Goal: Task Accomplishment & Management: Use online tool/utility

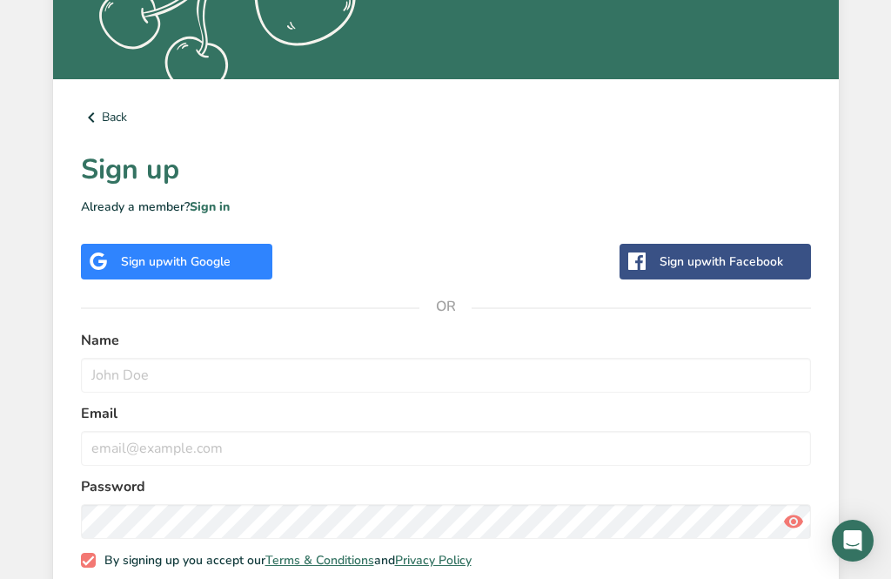
scroll to position [443, 0]
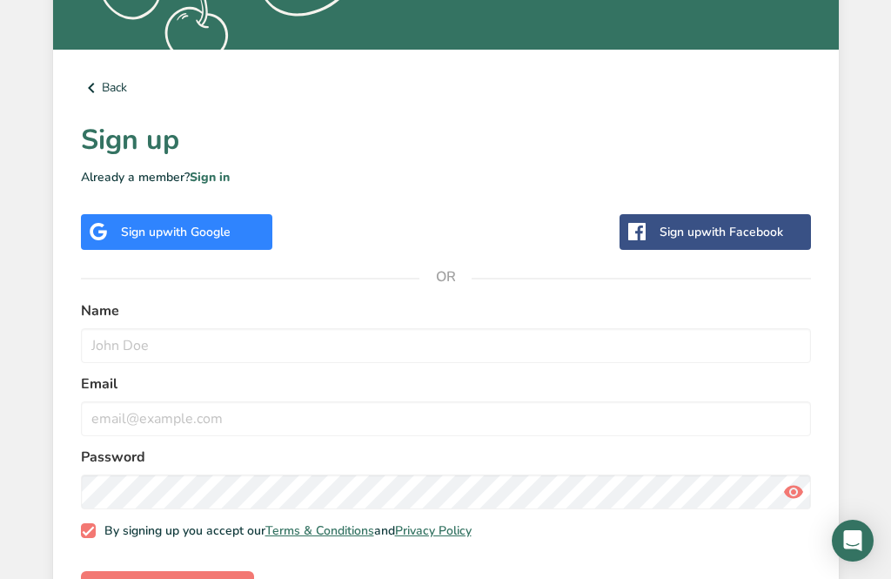
click at [164, 231] on span "with Google" at bounding box center [197, 232] width 68 height 17
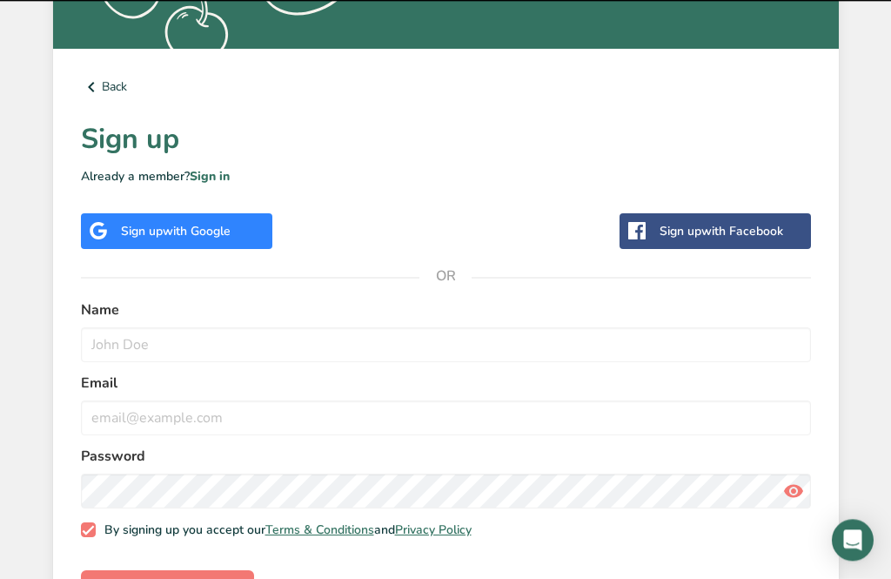
scroll to position [499, 0]
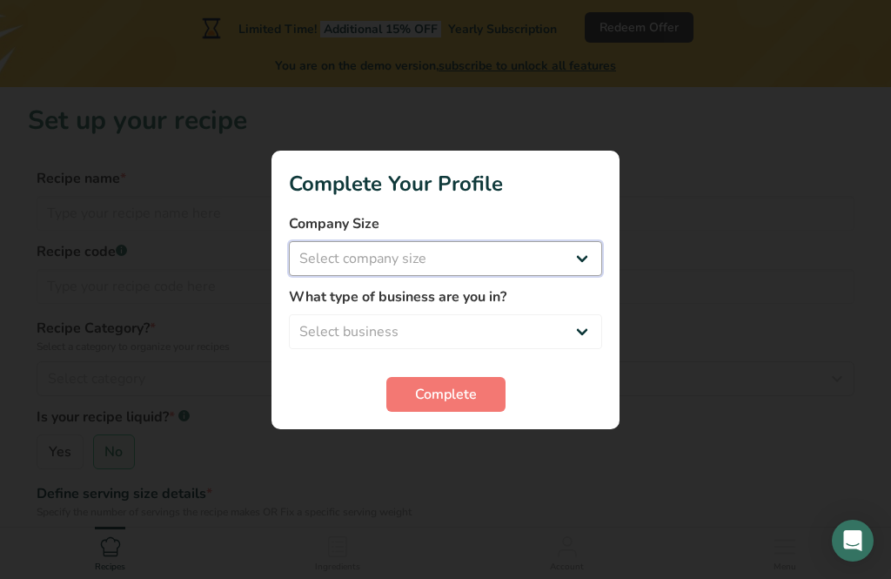
click at [585, 260] on select "Select company size" at bounding box center [445, 258] width 313 height 35
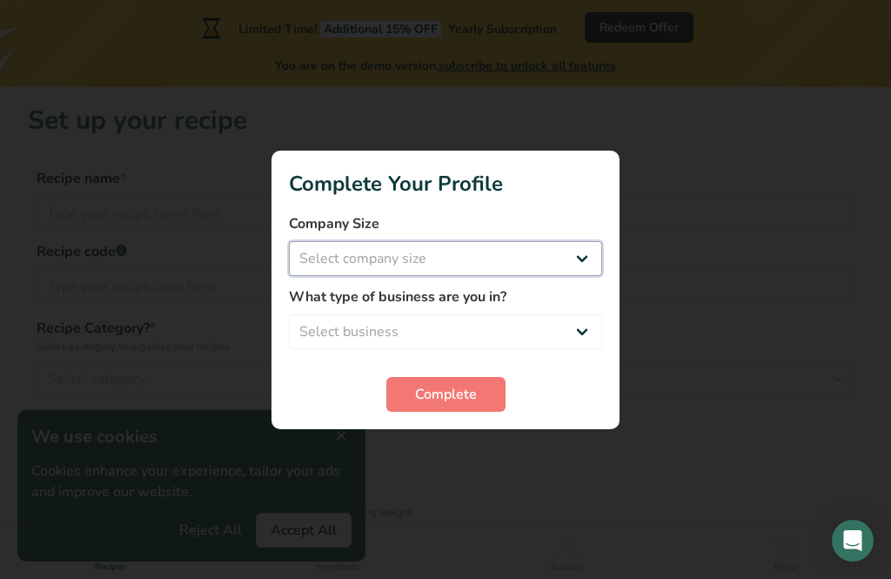
click at [593, 259] on select "Select company size Fewer than 10 Employees 10 to 50 Employees 51 to 500 Employ…" at bounding box center [445, 258] width 313 height 35
click at [586, 253] on select "Select company size Fewer than 10 Employees 10 to 50 Employees 51 to 500 Employ…" at bounding box center [445, 258] width 313 height 35
click at [313, 531] on div at bounding box center [445, 289] width 891 height 579
click at [318, 526] on div at bounding box center [445, 289] width 891 height 579
click at [586, 332] on select "Select business Packaged Food Manufacturer Restaurant & Cafe Bakery Meal Plans …" at bounding box center [445, 331] width 313 height 35
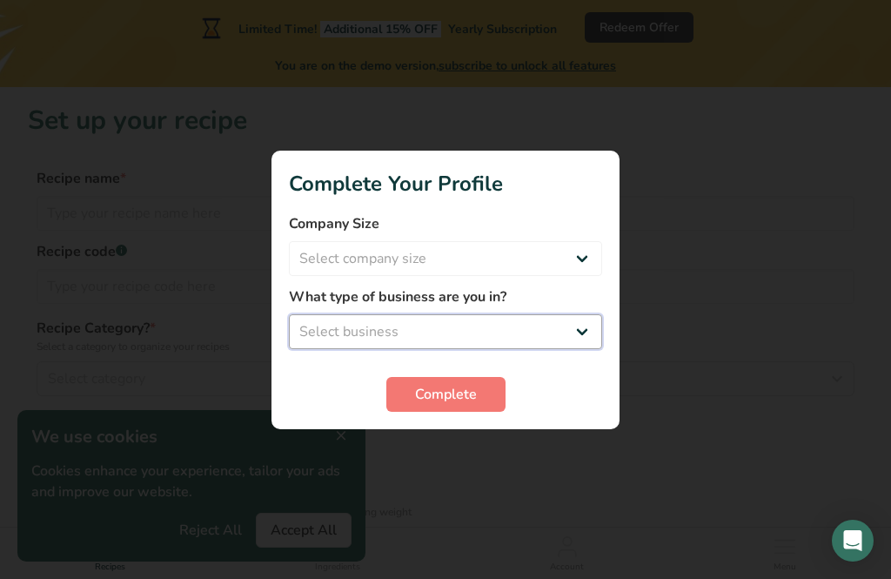
select select "1"
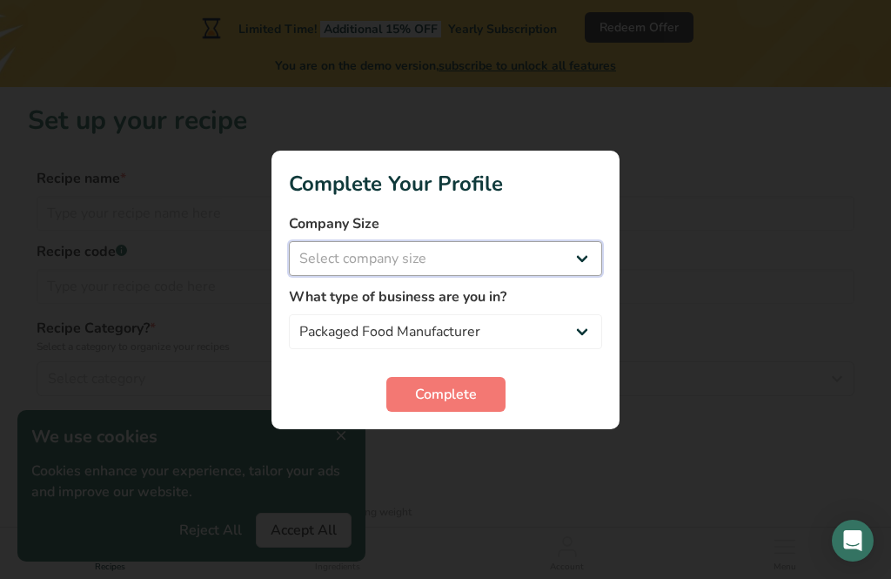
click at [589, 258] on select "Select company size Fewer than 10 Employees 10 to 50 Employees 51 to 500 Employ…" at bounding box center [445, 258] width 313 height 35
select select "1"
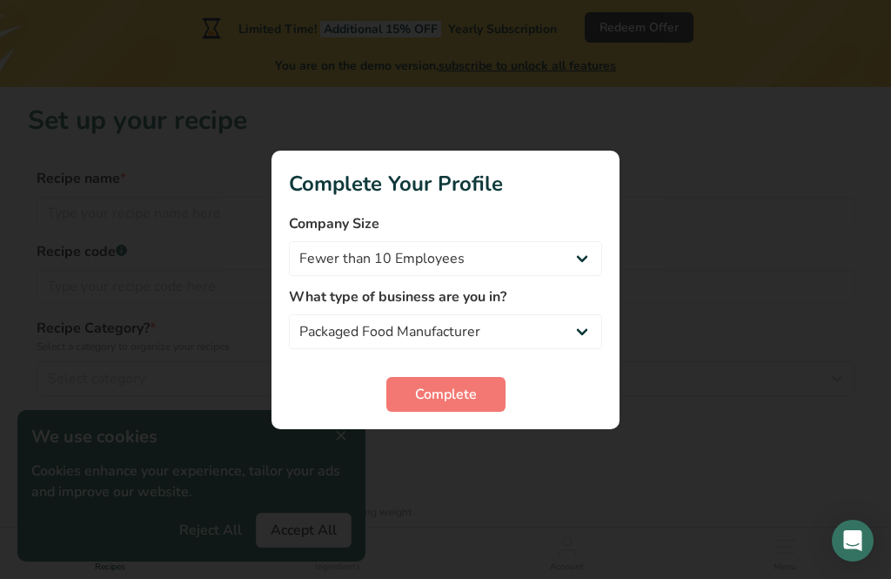
click at [437, 398] on span "Complete" at bounding box center [446, 394] width 62 height 21
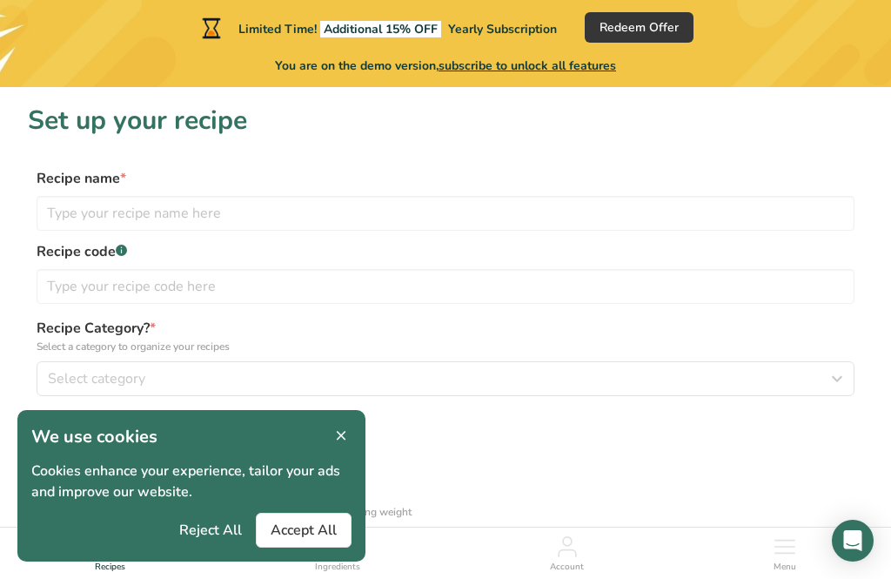
click at [318, 530] on span "Accept All" at bounding box center [304, 529] width 66 height 21
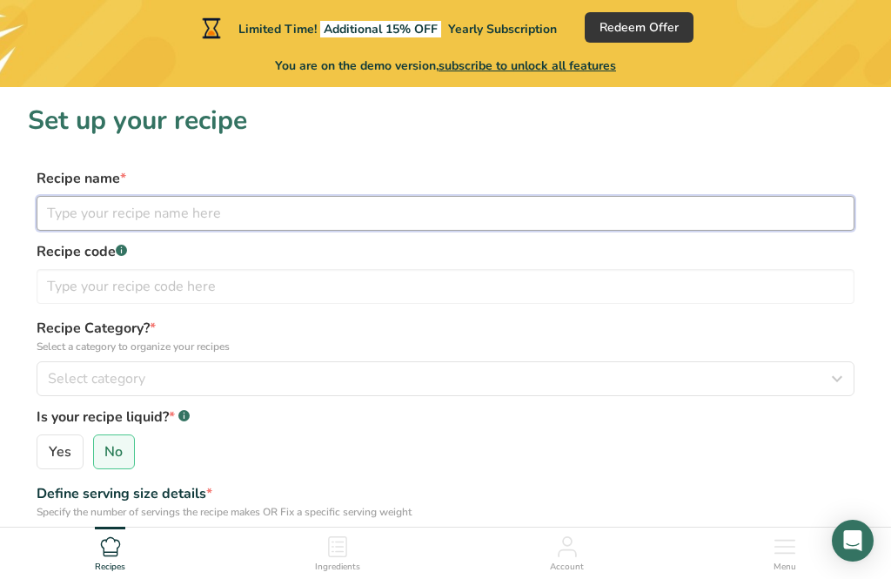
click at [207, 211] on input "text" at bounding box center [446, 213] width 818 height 35
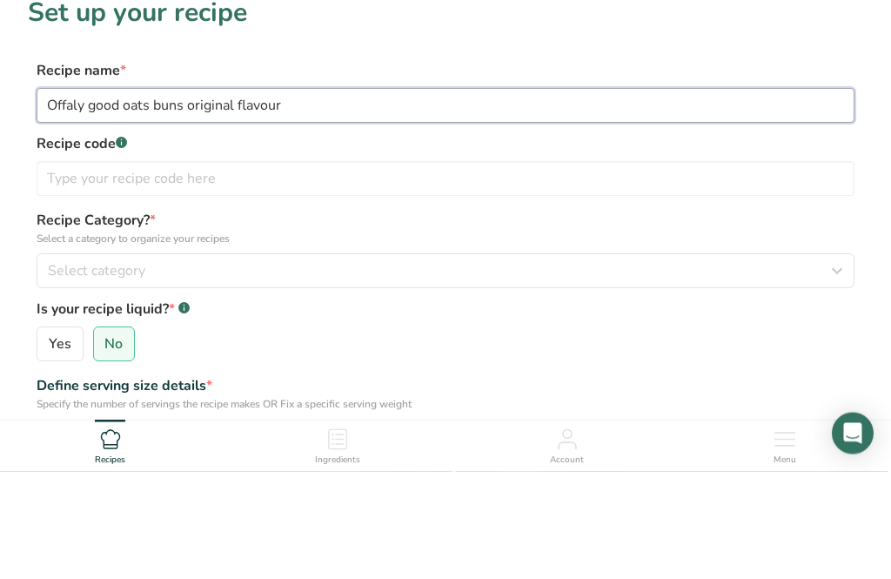
type input "Offaly good oats buns original flavour"
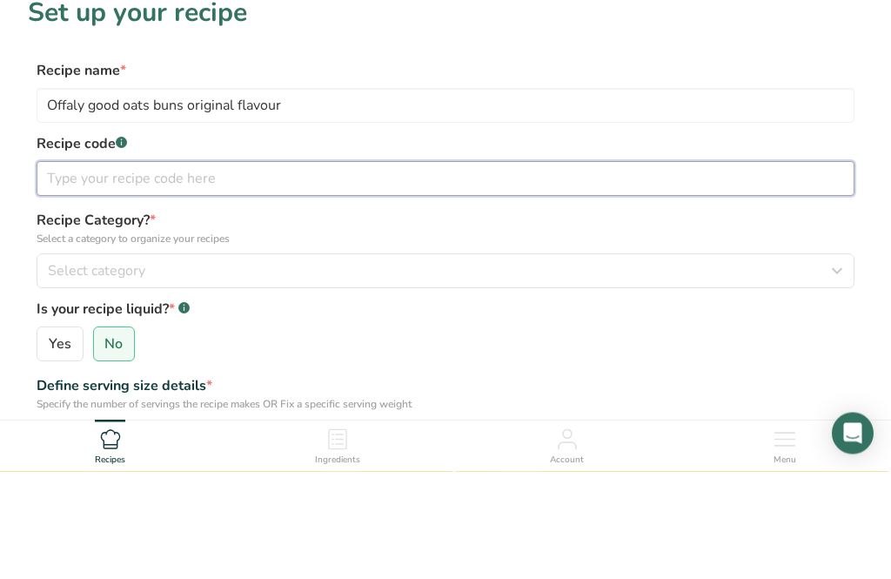
click at [57, 269] on input "text" at bounding box center [446, 286] width 818 height 35
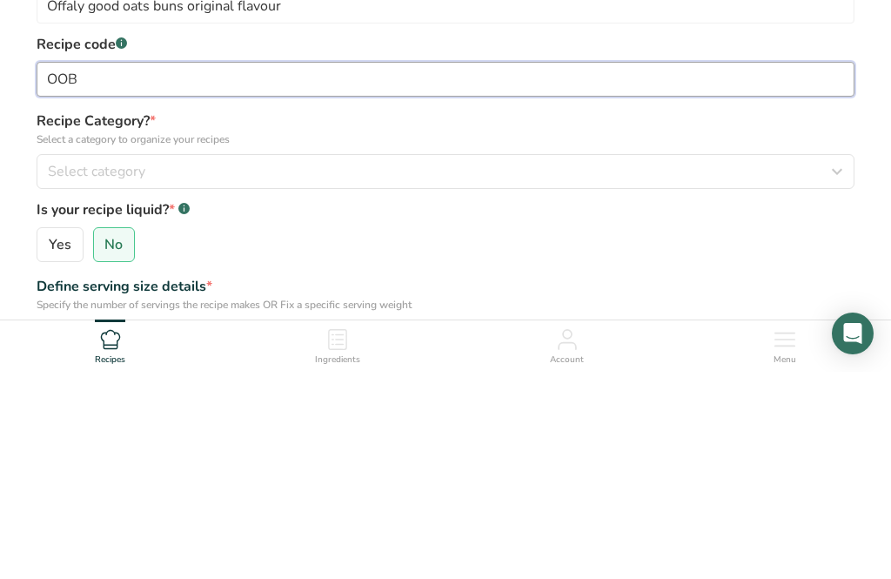
type input "OOB"
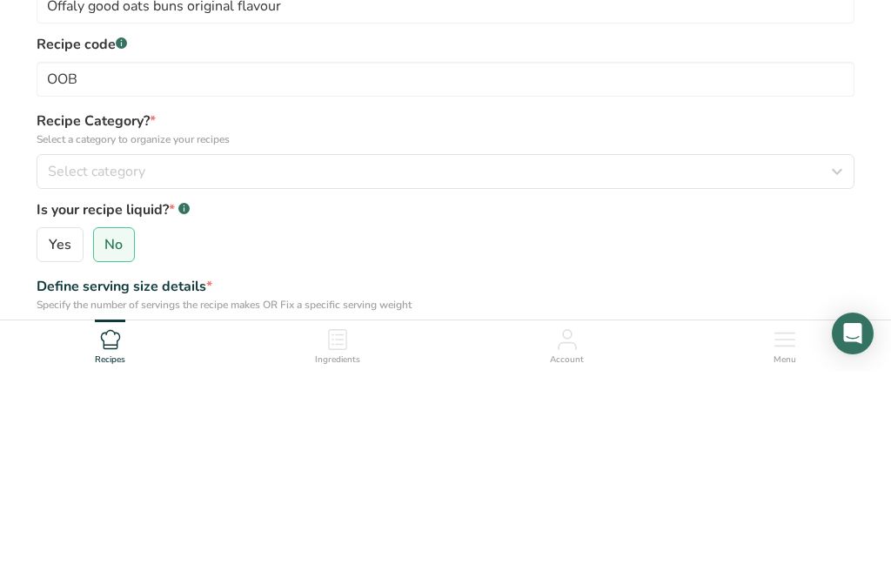
click at [308, 368] on div "Select category" at bounding box center [440, 378] width 785 height 21
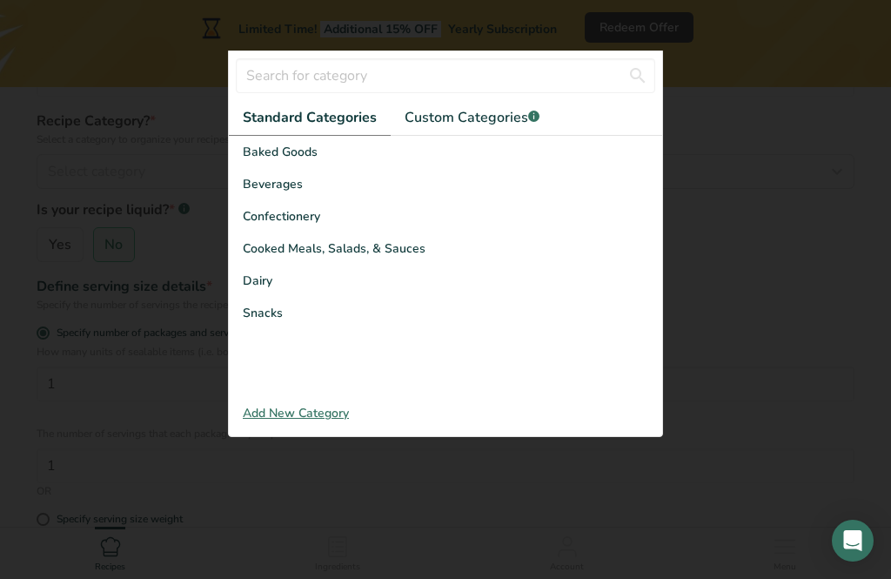
click at [304, 161] on span "Baked Goods" at bounding box center [280, 152] width 75 height 18
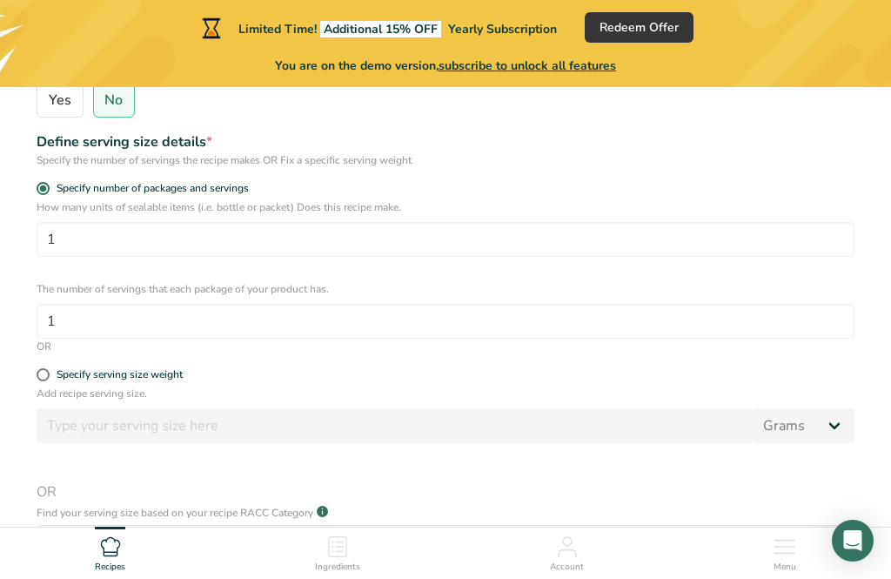
scroll to position [351, 0]
click at [646, 22] on span "Redeem Offer" at bounding box center [639, 27] width 79 height 18
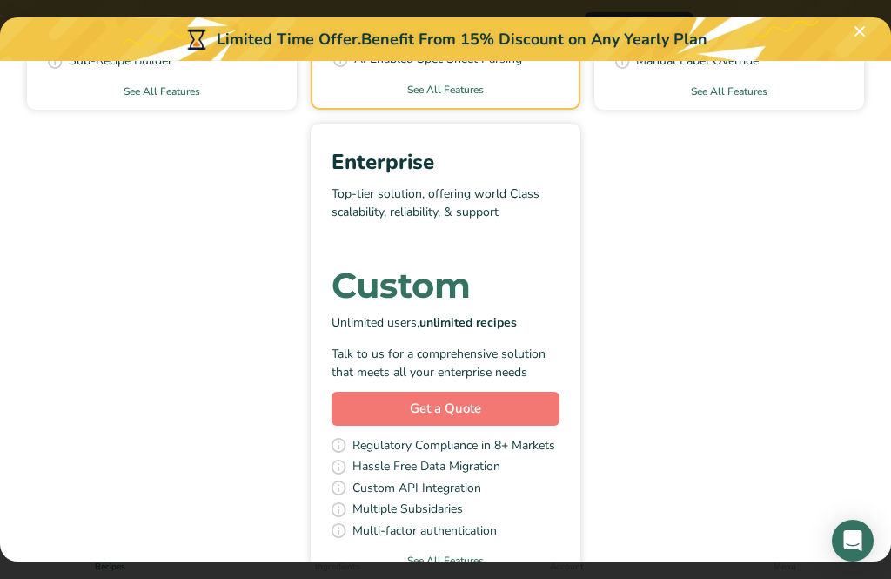
scroll to position [546, 0]
click at [701, 147] on div "Essential All the basics needed to create regulatory compliant nutrition labels…" at bounding box center [445, 114] width 849 height 927
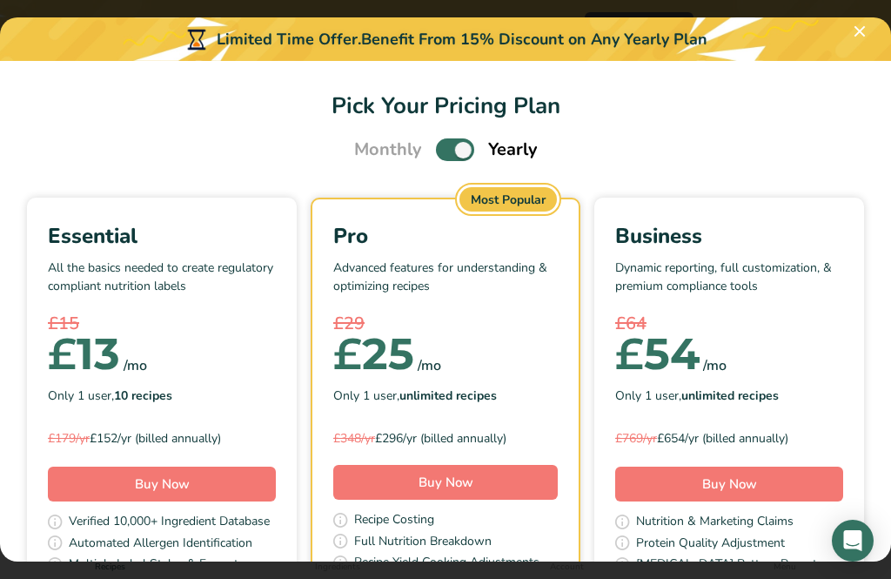
scroll to position [0, 0]
